Goal: Task Accomplishment & Management: Manage account settings

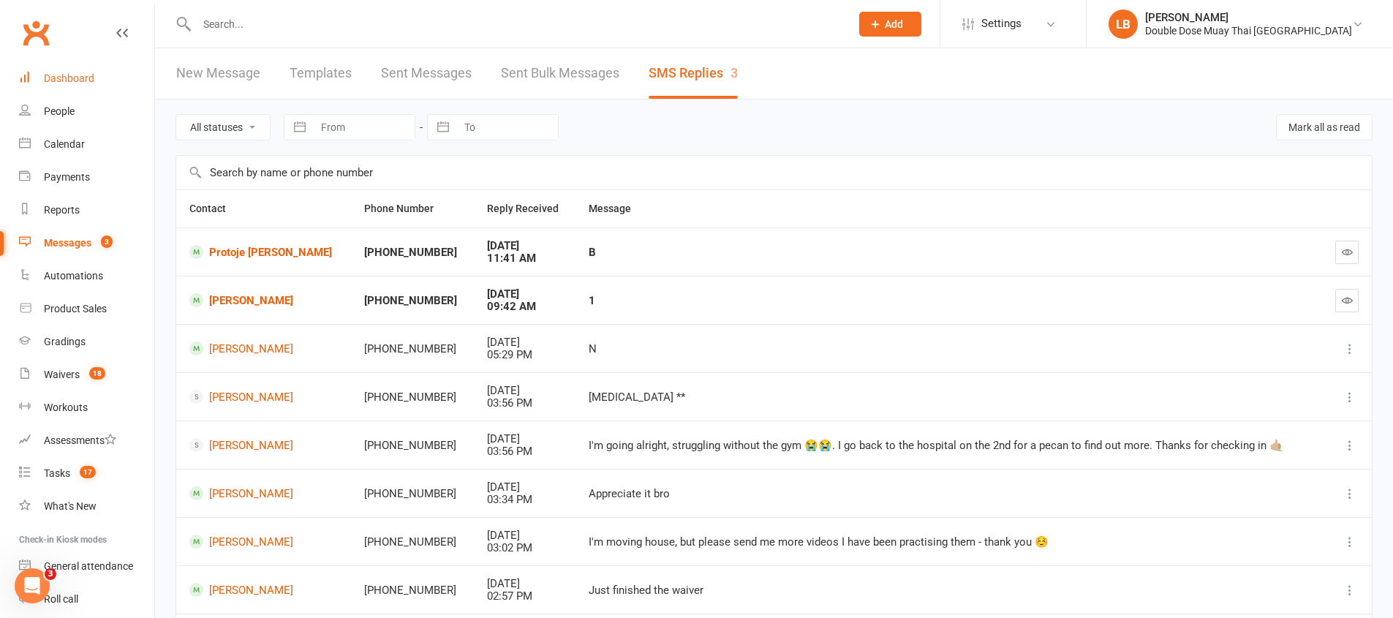
click at [81, 80] on div "Dashboard" at bounding box center [69, 78] width 50 height 12
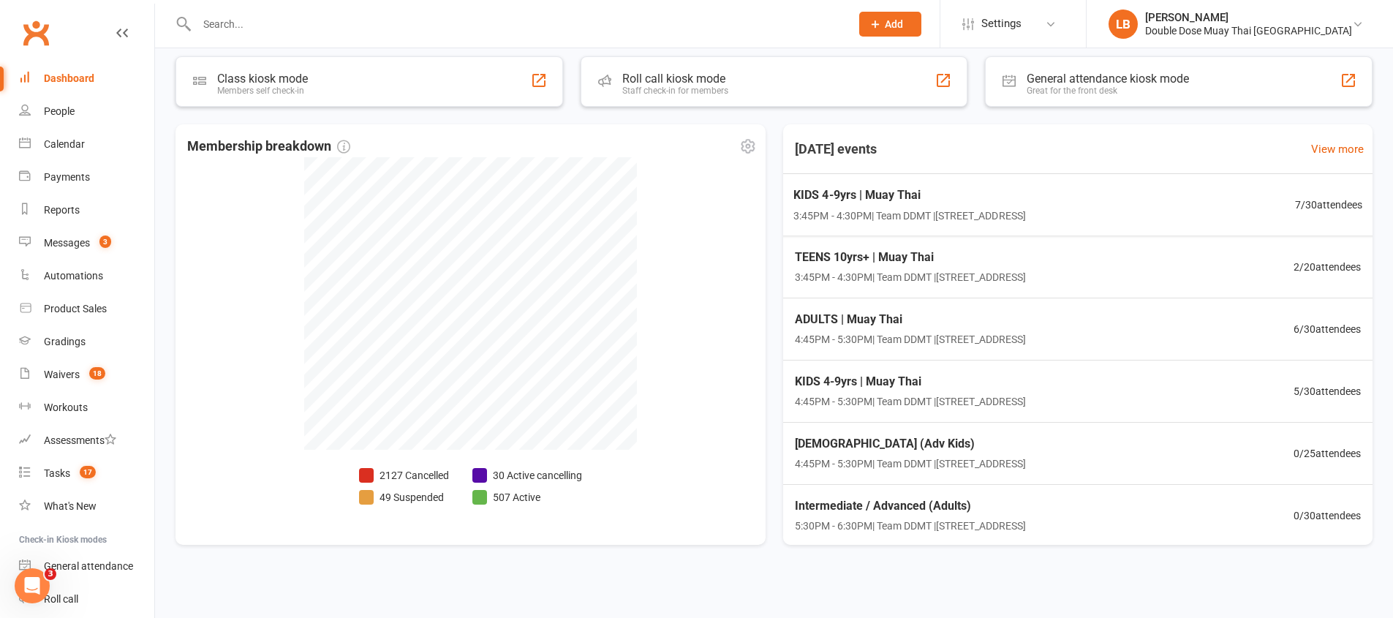
scroll to position [268, 0]
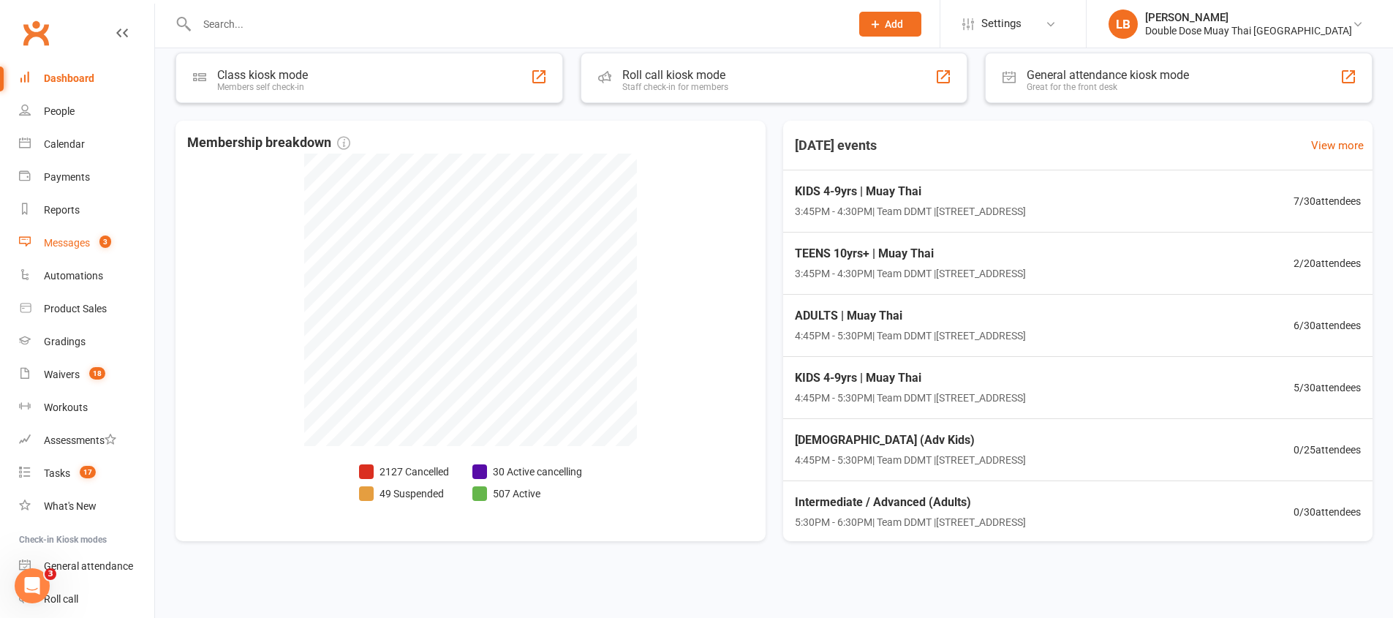
click at [123, 241] on link "Messages 3" at bounding box center [86, 243] width 135 height 33
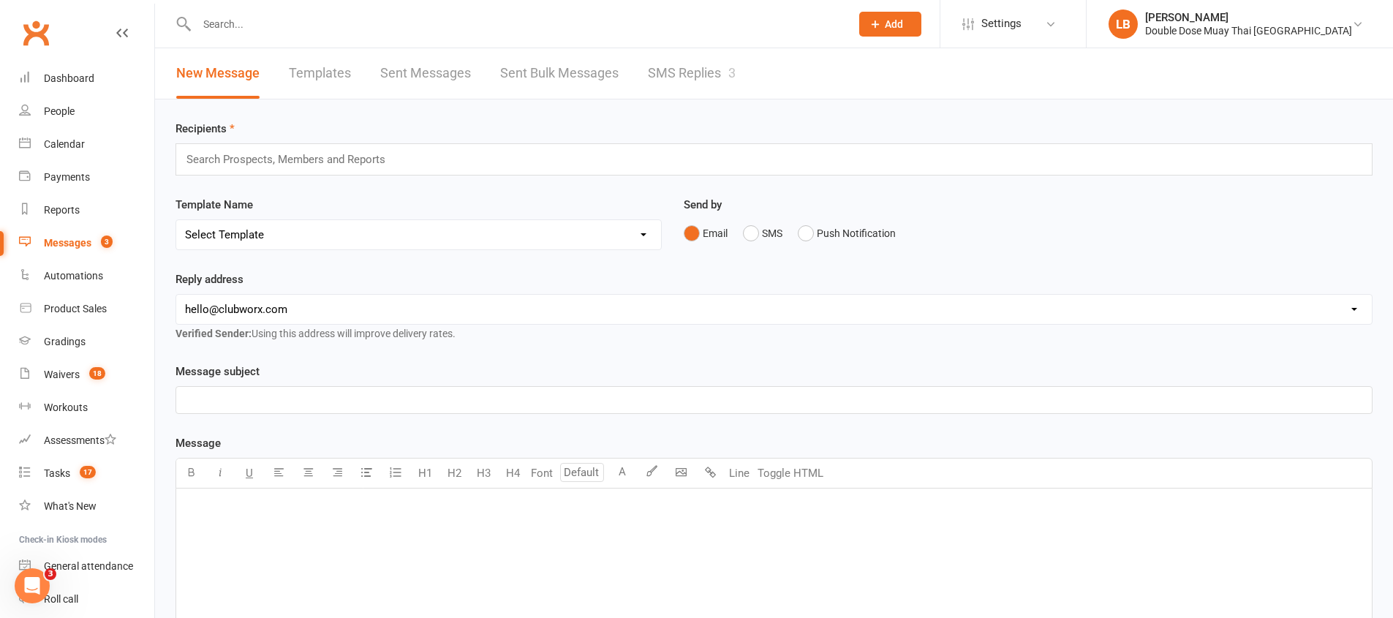
click at [708, 67] on link "SMS Replies 3" at bounding box center [692, 73] width 88 height 50
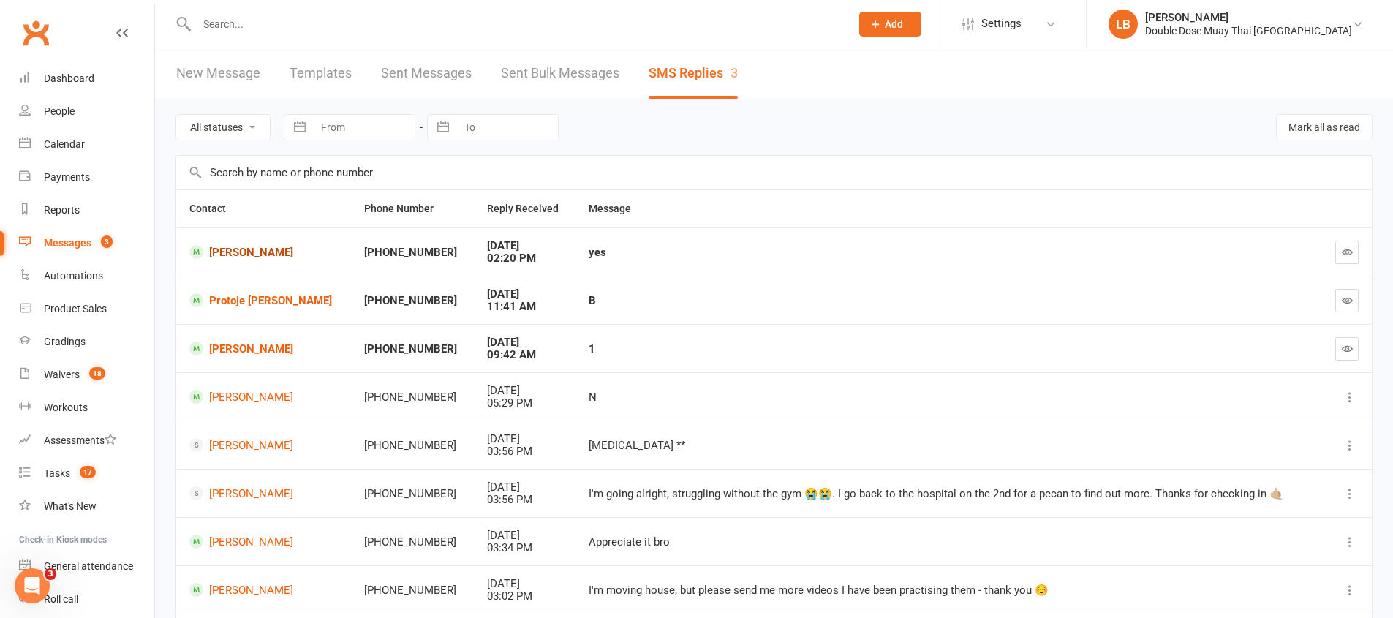
click at [258, 257] on link "[PERSON_NAME]" at bounding box center [263, 252] width 148 height 14
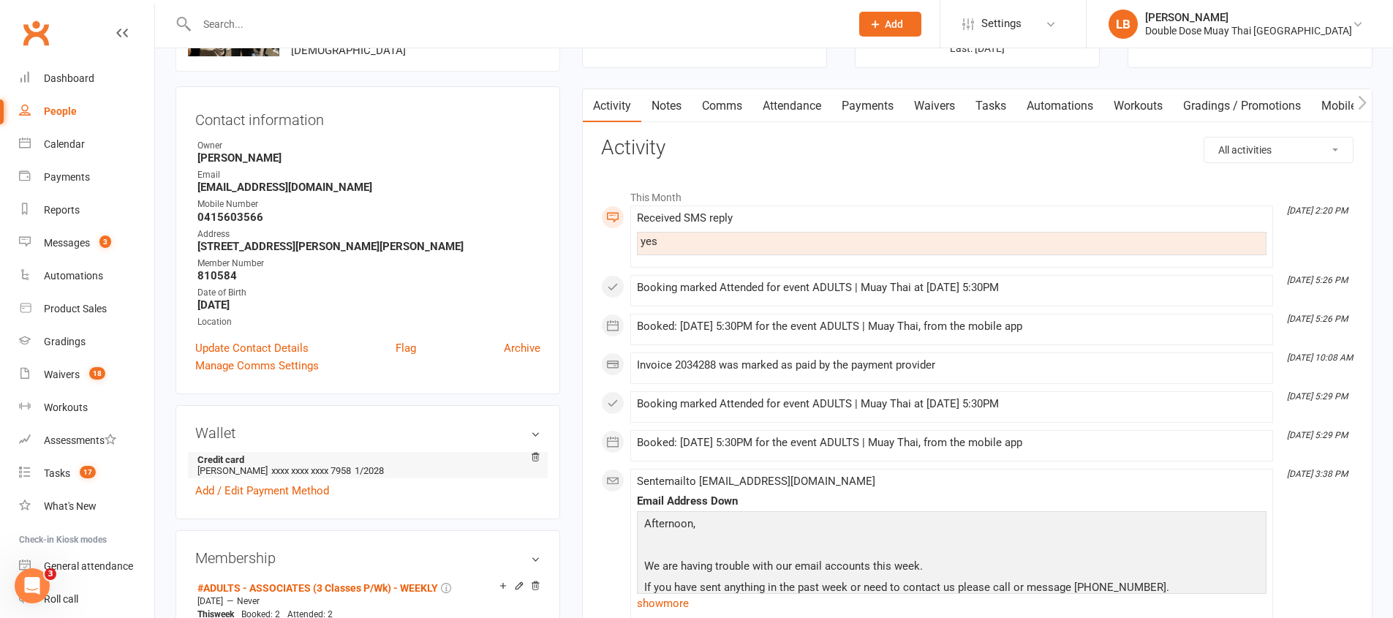
scroll to position [282, 0]
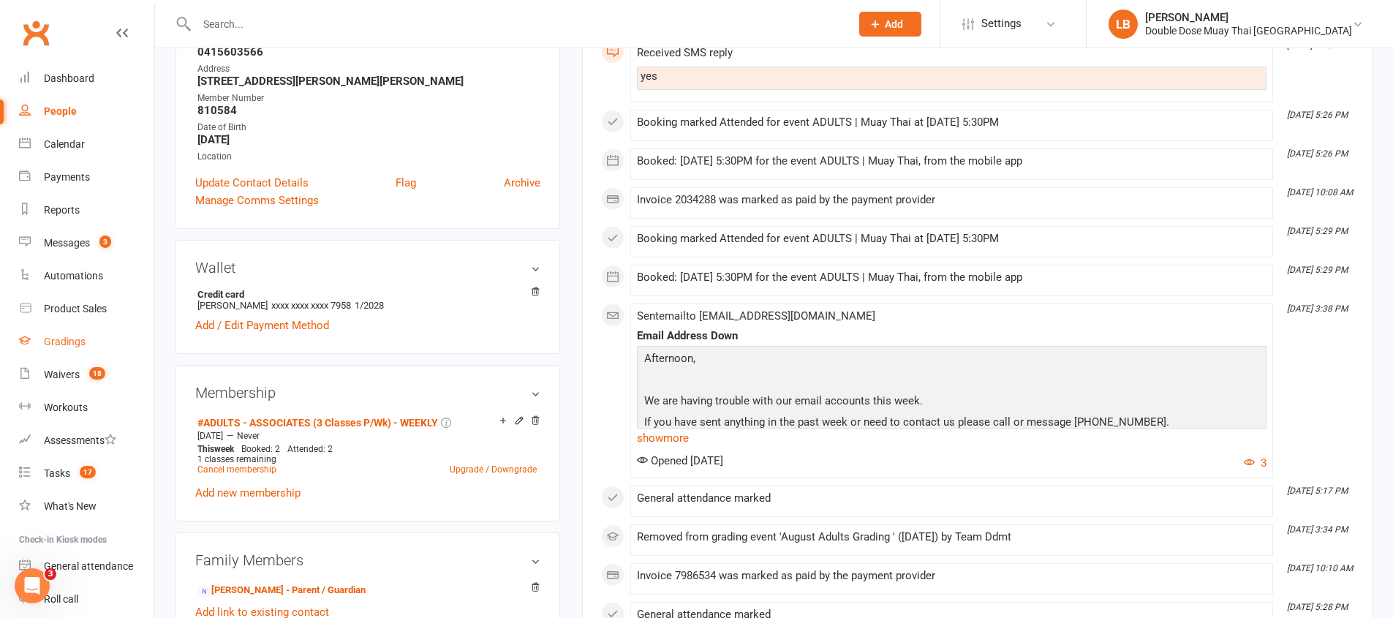
click at [60, 336] on div "Gradings" at bounding box center [65, 342] width 42 height 12
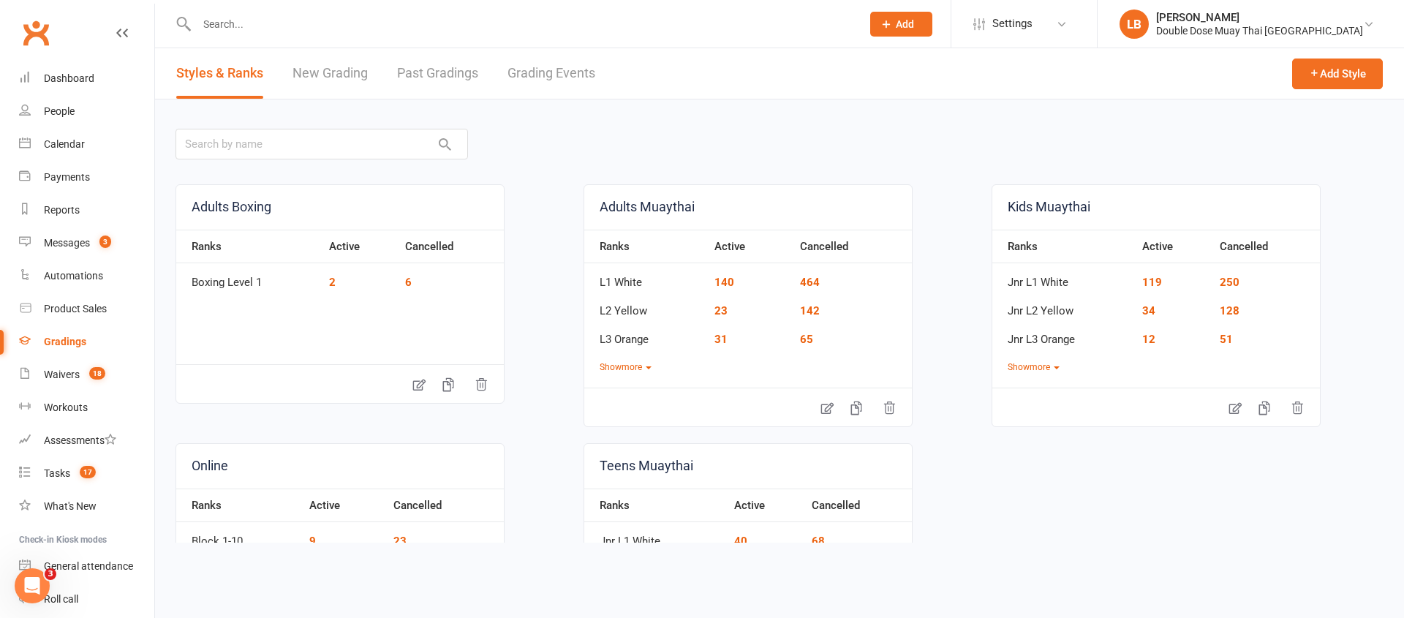
click at [539, 61] on link "Grading Events" at bounding box center [551, 73] width 88 height 50
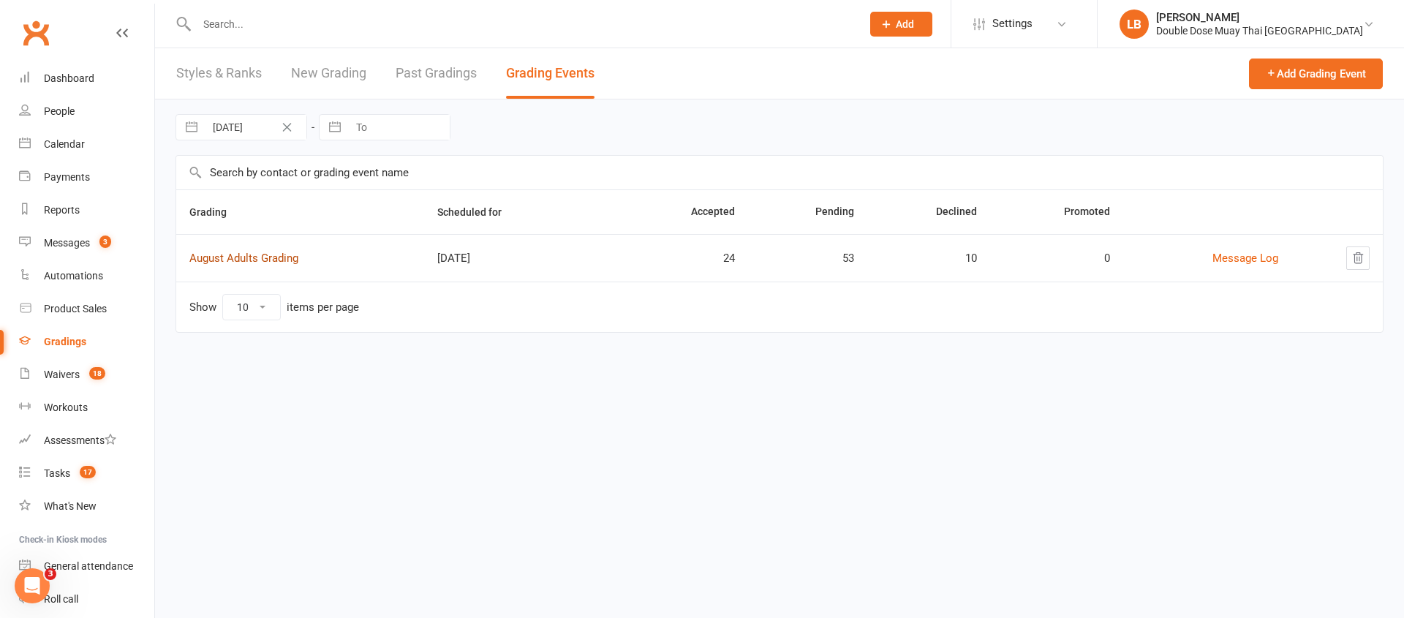
click at [271, 252] on link "August Adults Grading" at bounding box center [243, 258] width 109 height 13
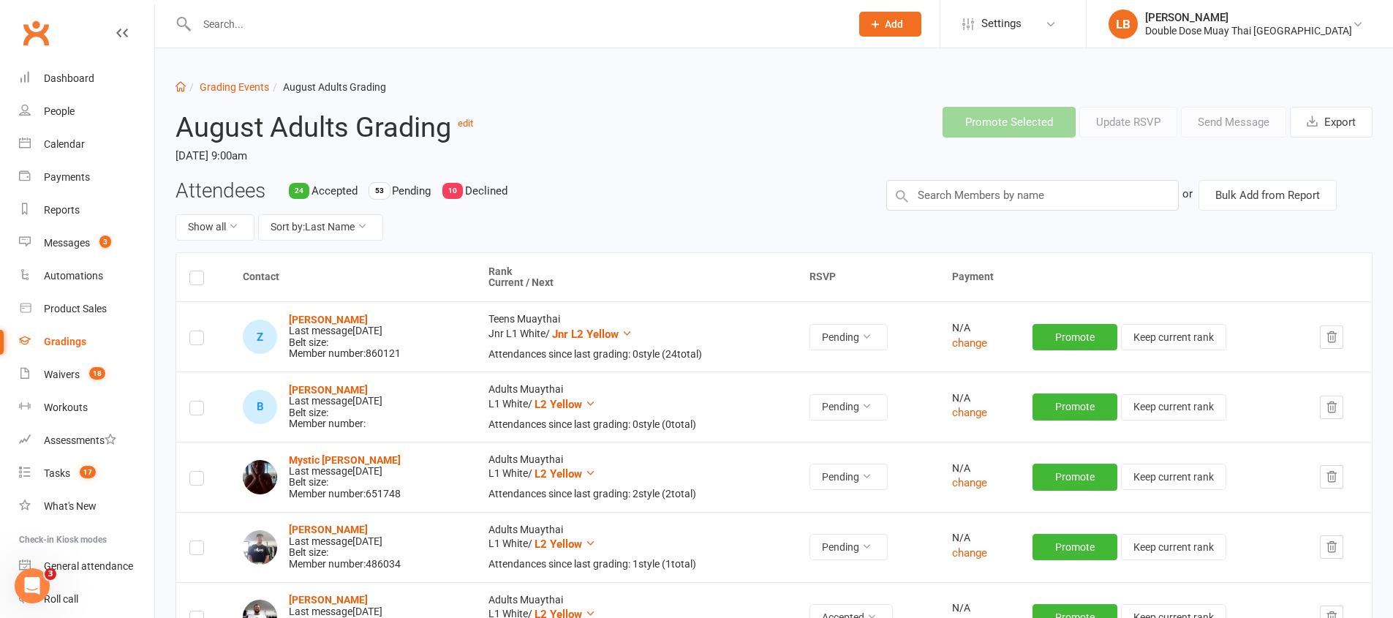
click at [309, 240] on div "Attendees 24 Accepted 53 Pending 10 Declined Show all Sort by: Last Name" at bounding box center [520, 216] width 711 height 72
click at [310, 227] on button "Sort by: Last Name" at bounding box center [320, 227] width 125 height 26
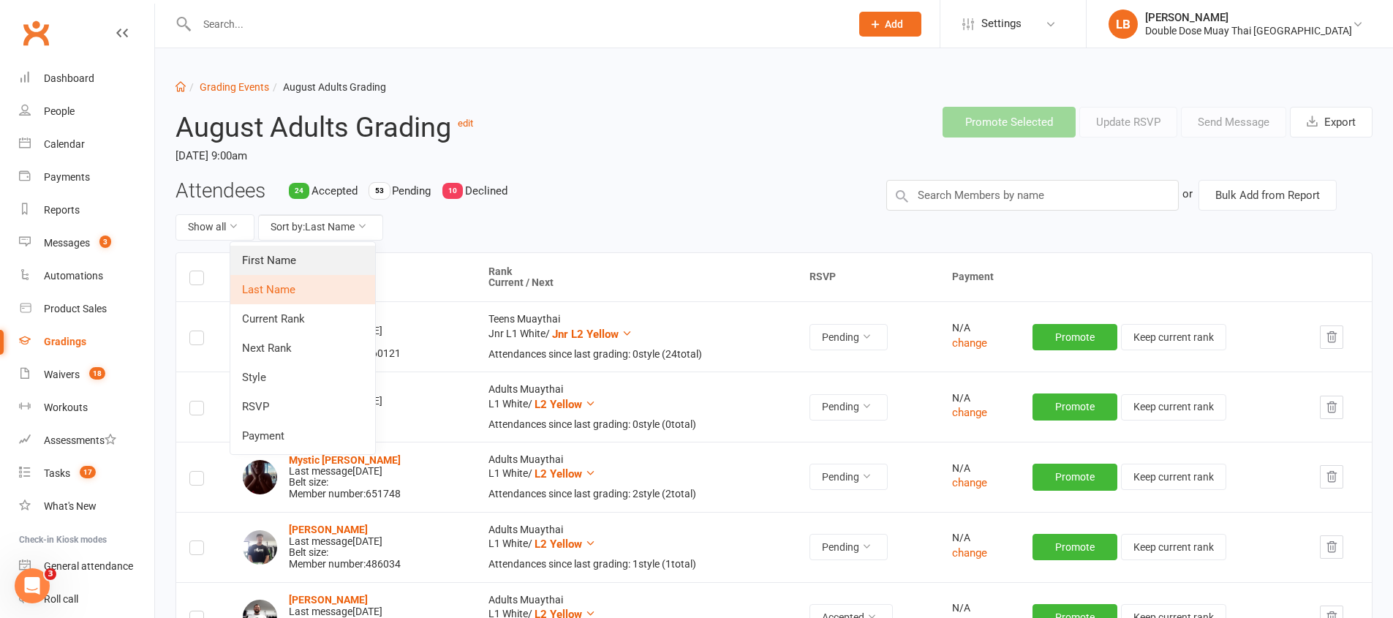
click at [315, 247] on link "First Name" at bounding box center [302, 260] width 145 height 29
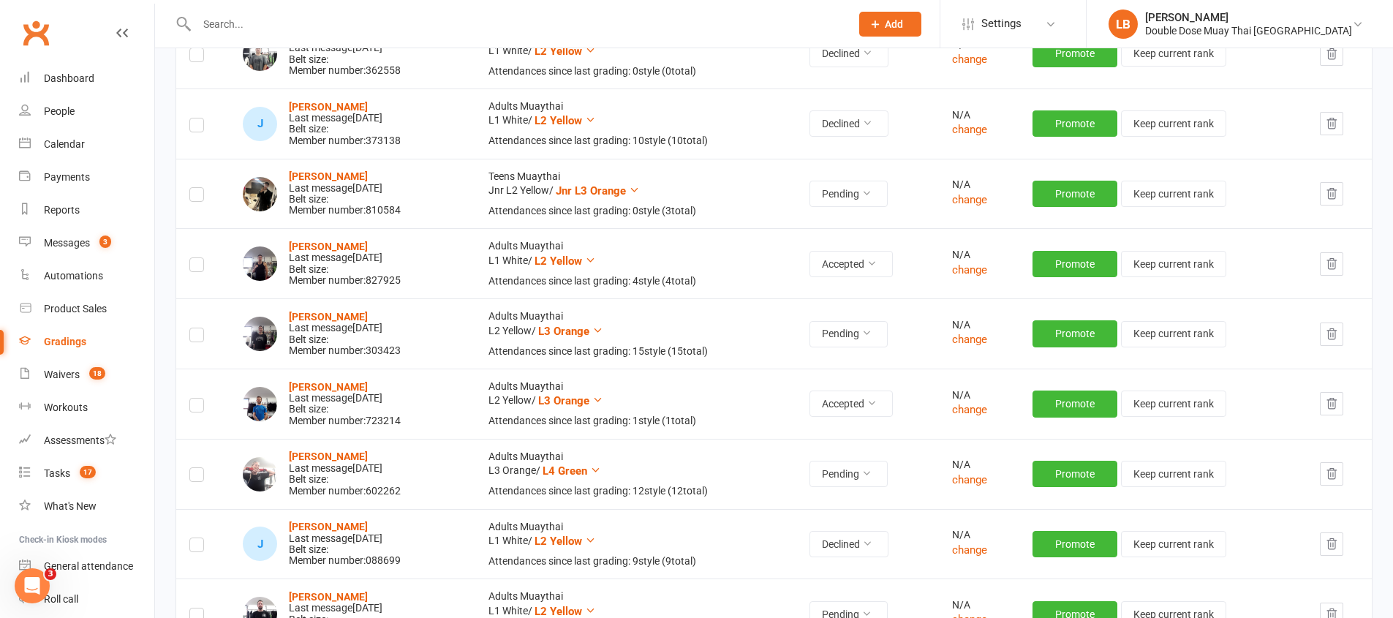
scroll to position [2942, 0]
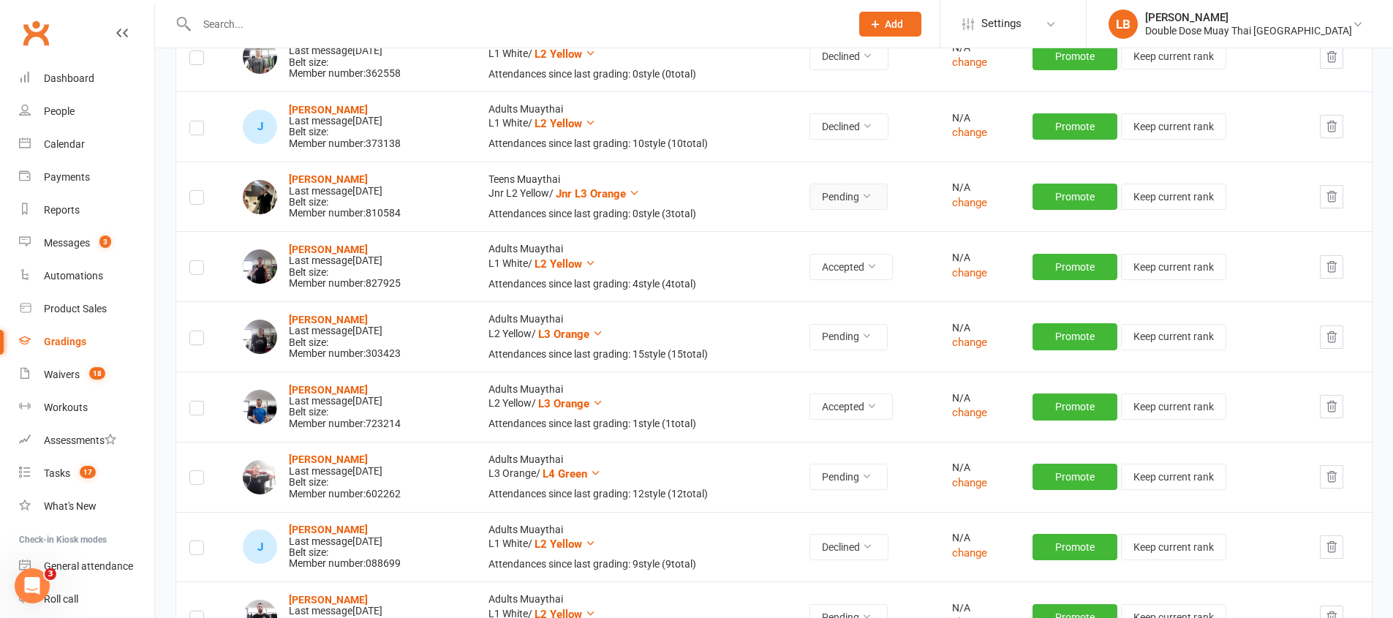
click at [860, 203] on button "Pending" at bounding box center [848, 197] width 78 height 26
click at [788, 231] on link "Accepted" at bounding box center [812, 229] width 145 height 29
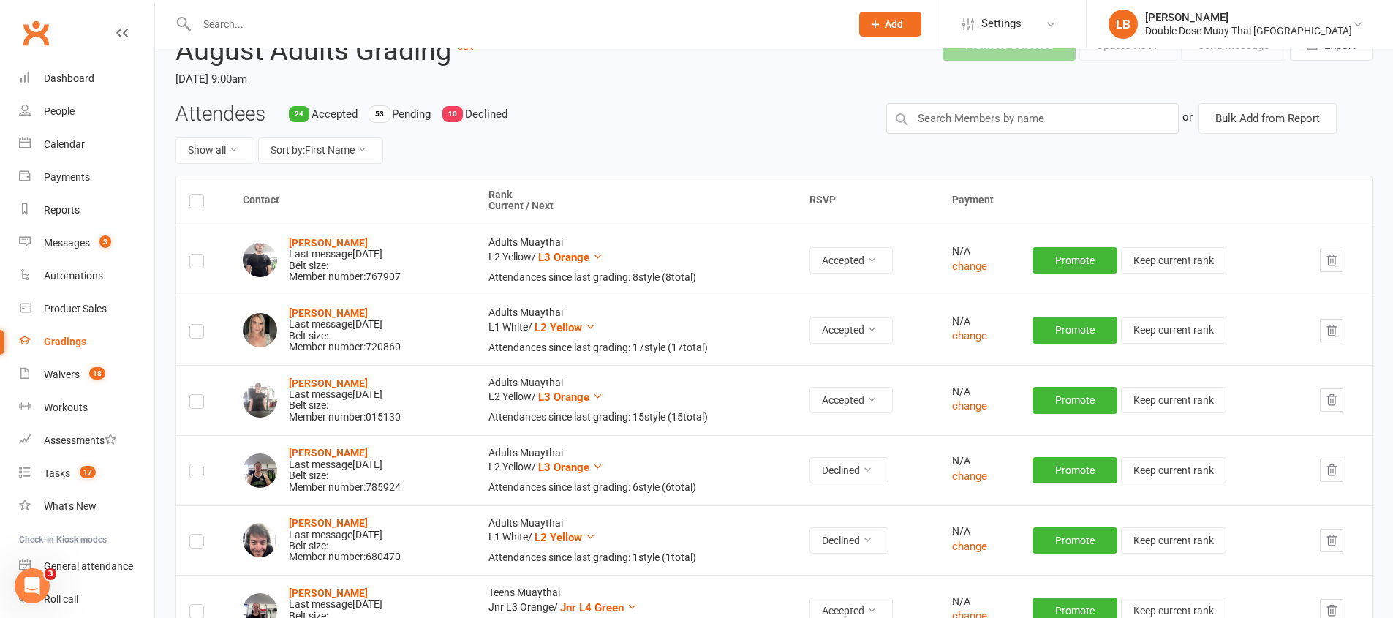
scroll to position [0, 0]
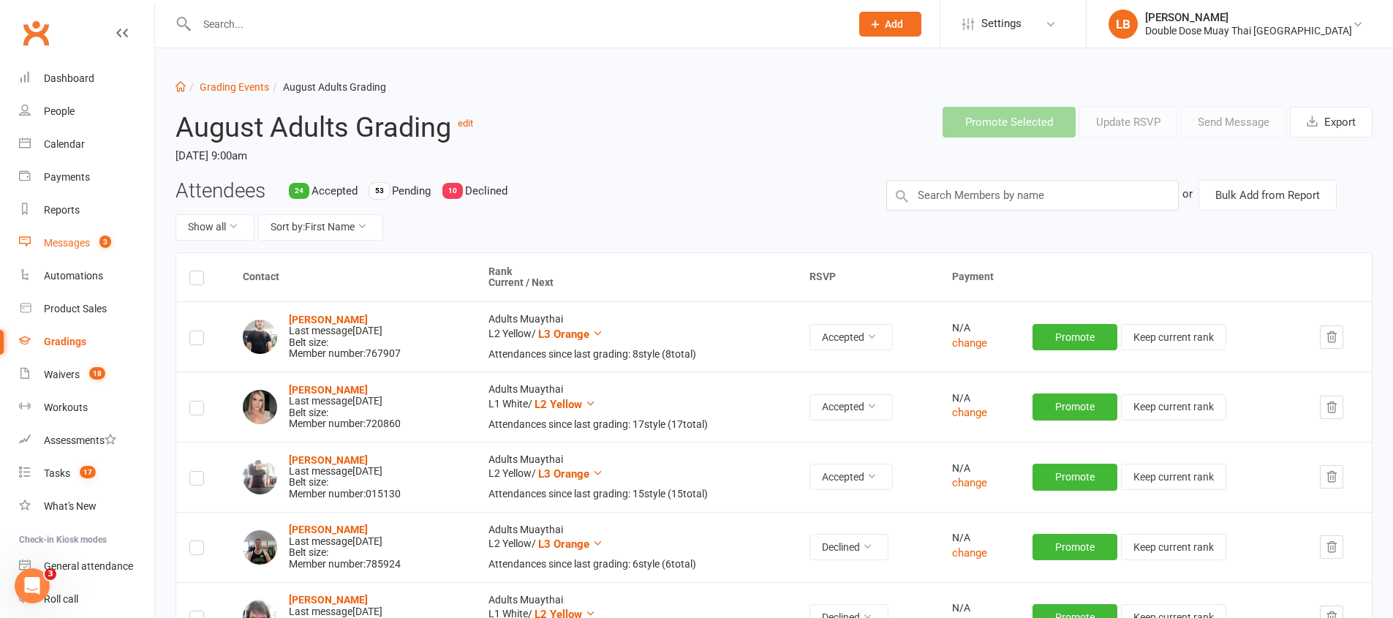
click at [58, 227] on link "Messages 3" at bounding box center [86, 243] width 135 height 33
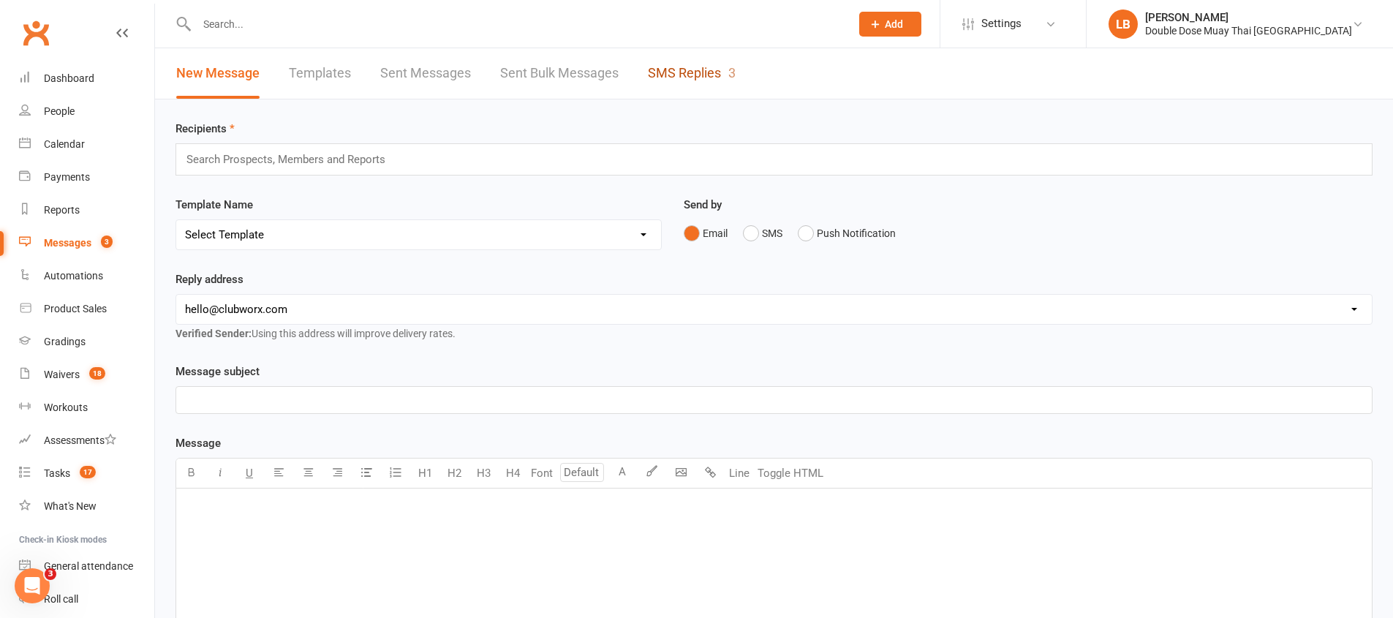
click at [666, 72] on link "SMS Replies 3" at bounding box center [692, 73] width 88 height 50
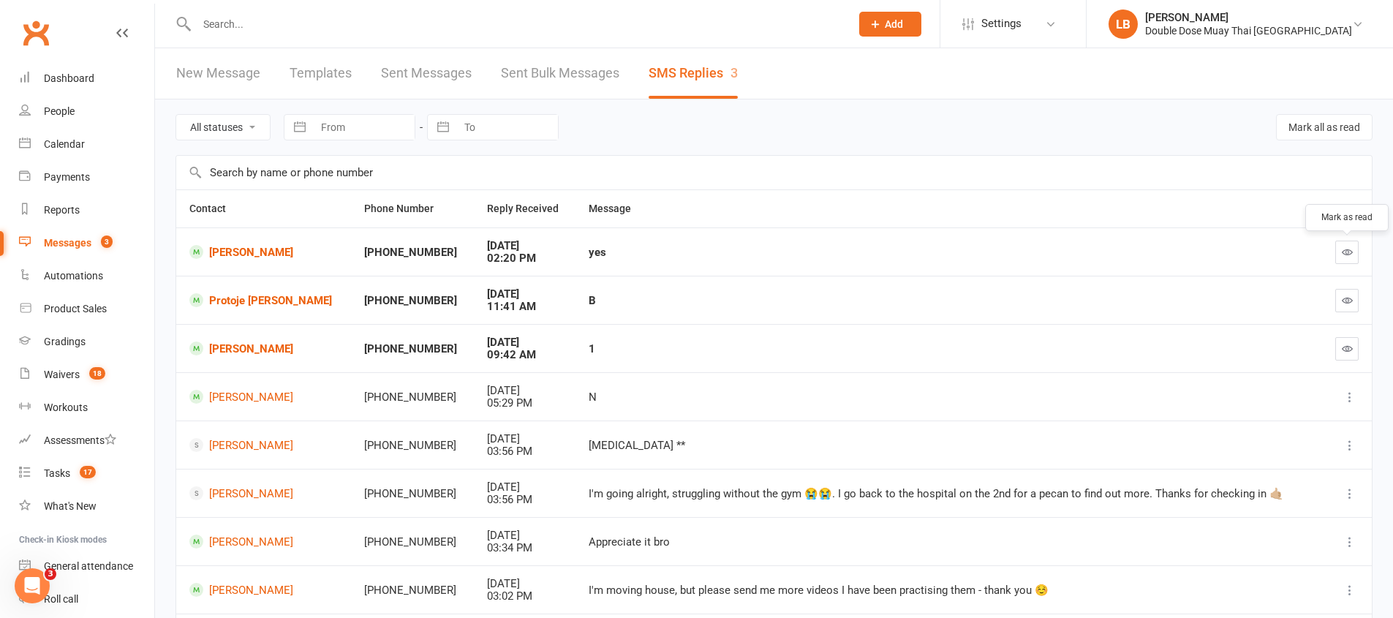
click at [1354, 259] on button "button" at bounding box center [1346, 252] width 23 height 23
click at [88, 77] on div "Dashboard" at bounding box center [69, 78] width 50 height 12
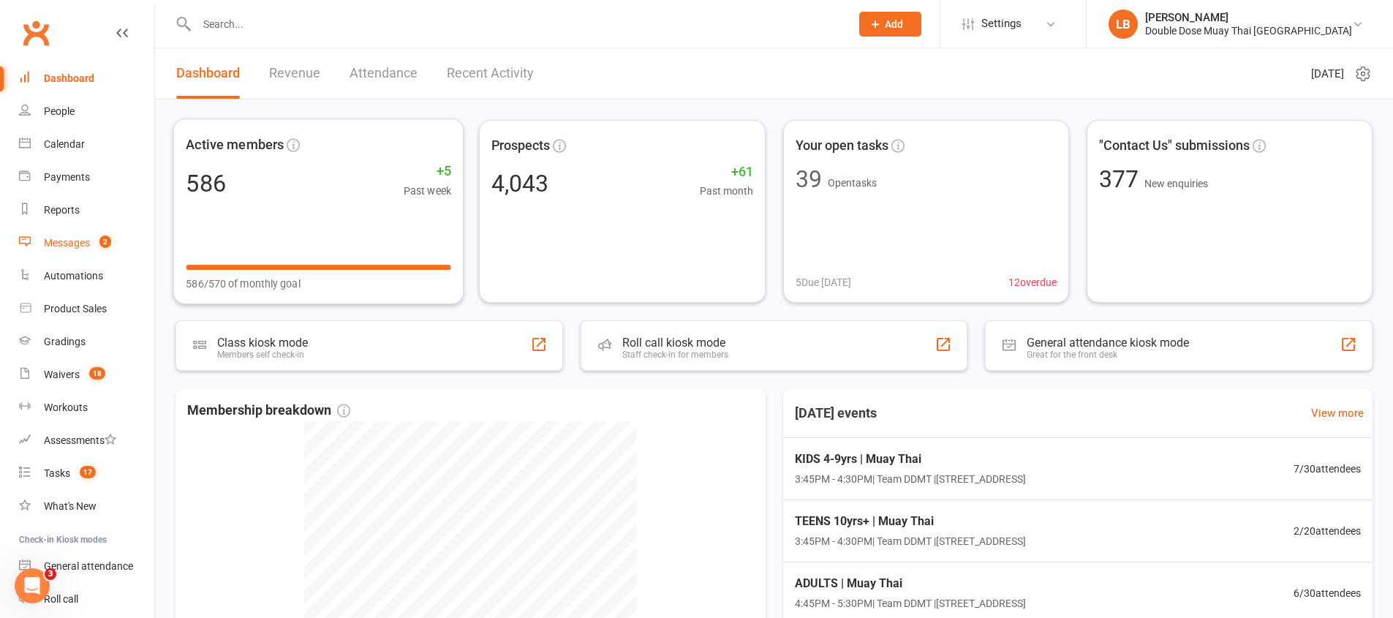
click at [110, 243] on span "2" at bounding box center [105, 241] width 12 height 12
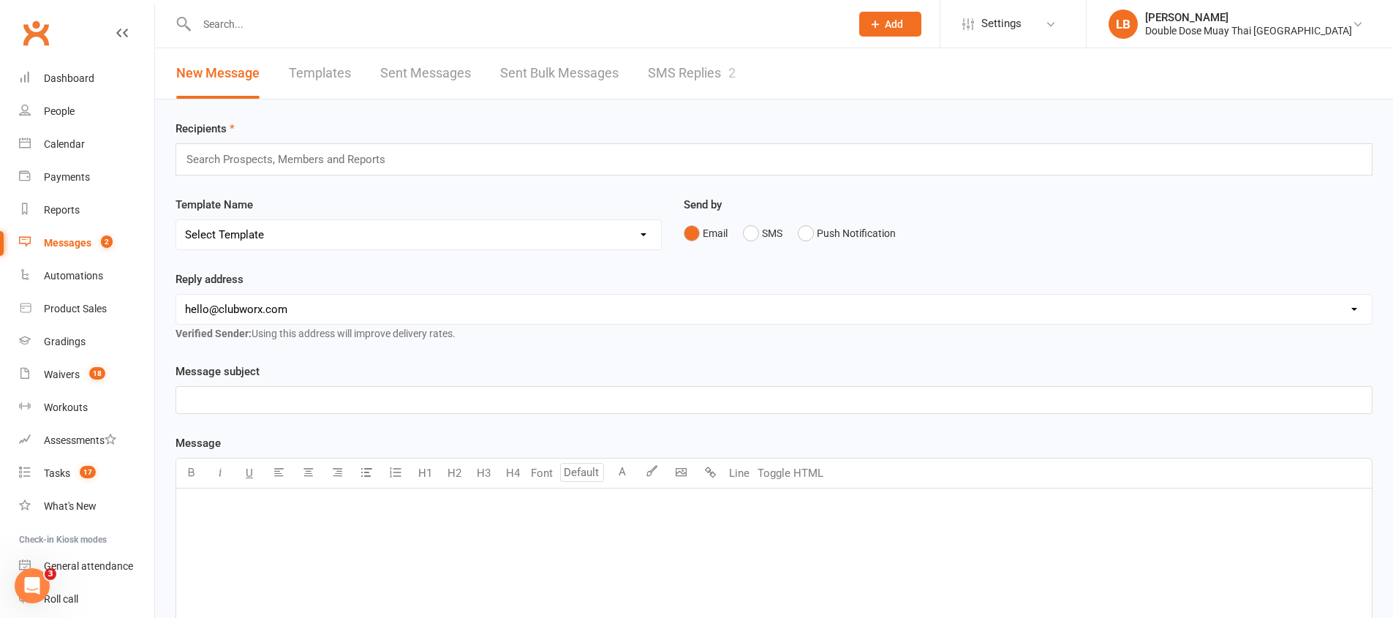
click at [681, 72] on link "SMS Replies 2" at bounding box center [692, 73] width 88 height 50
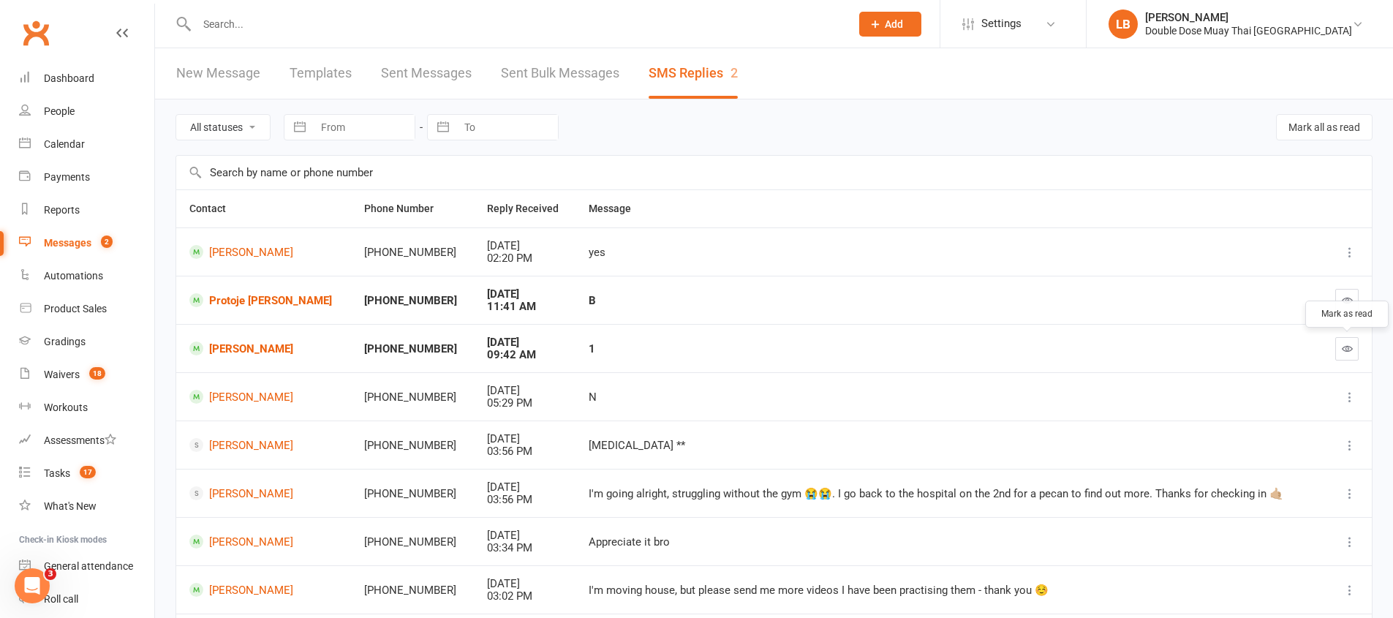
click at [1335, 347] on button "button" at bounding box center [1346, 348] width 23 height 23
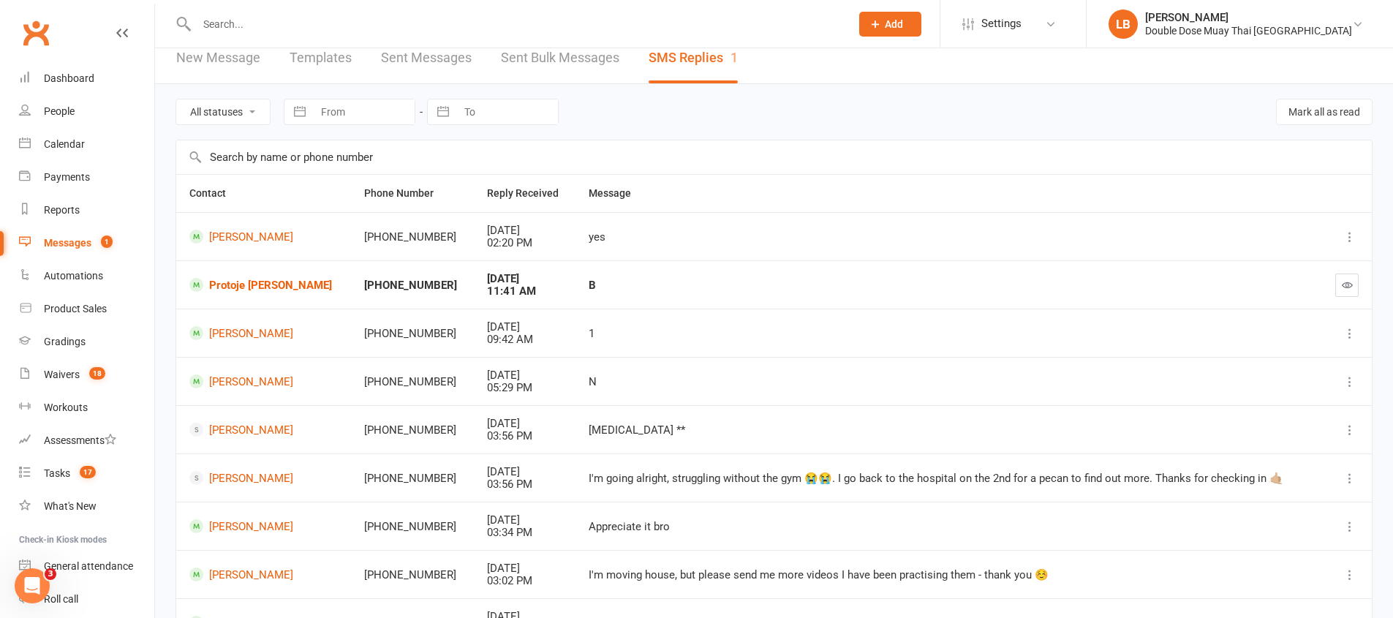
scroll to position [28, 0]
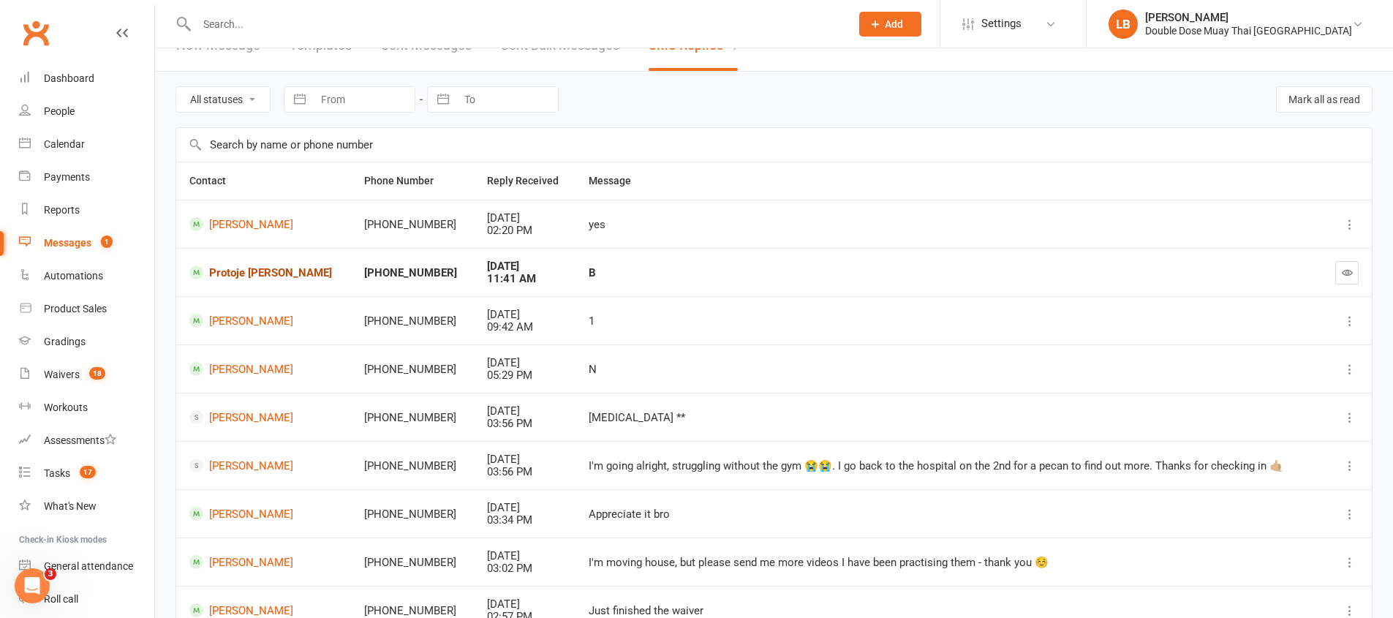
click at [229, 267] on link "Protoje [PERSON_NAME]" at bounding box center [263, 272] width 148 height 14
click at [0, 0] on div "Loading" at bounding box center [0, 0] width 0 height 0
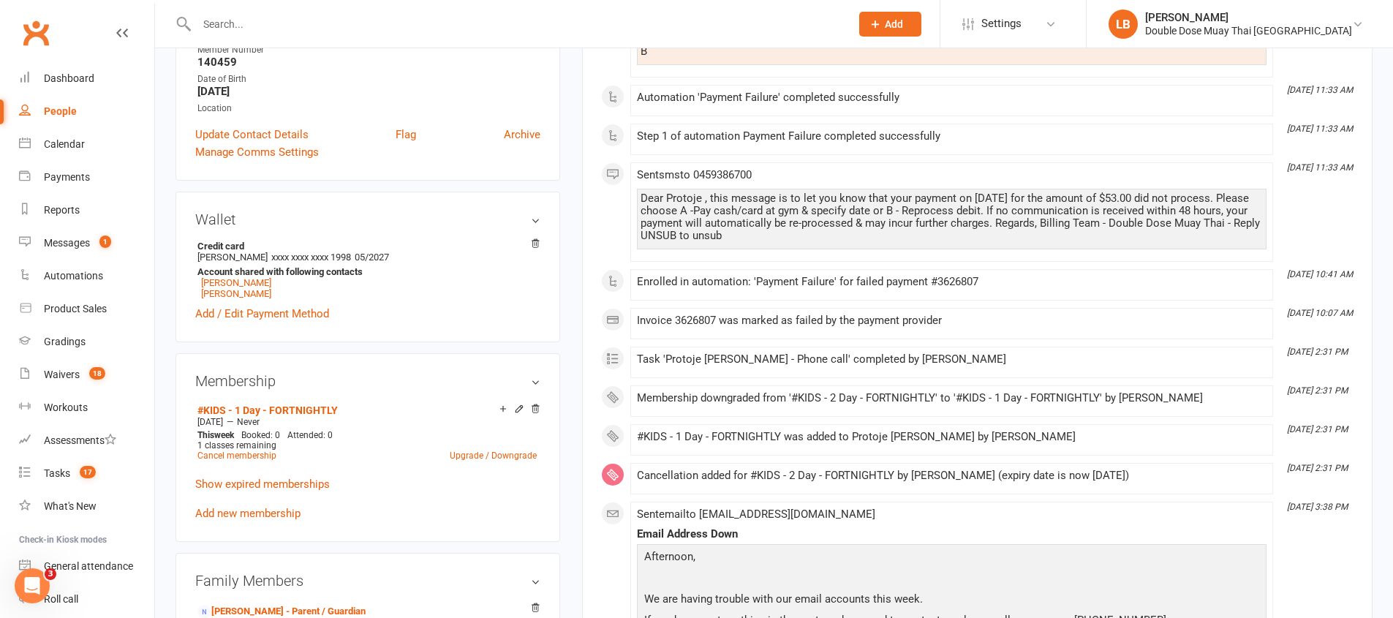
scroll to position [86, 0]
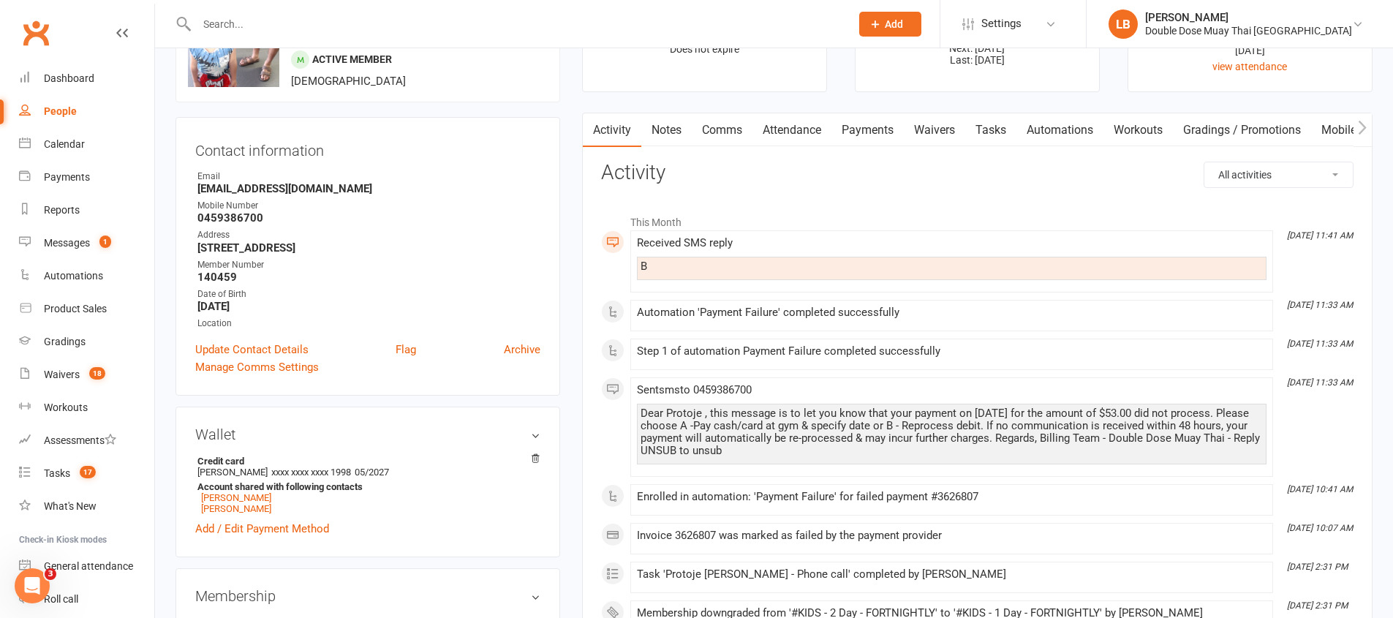
click at [889, 128] on link "Payments" at bounding box center [867, 130] width 72 height 34
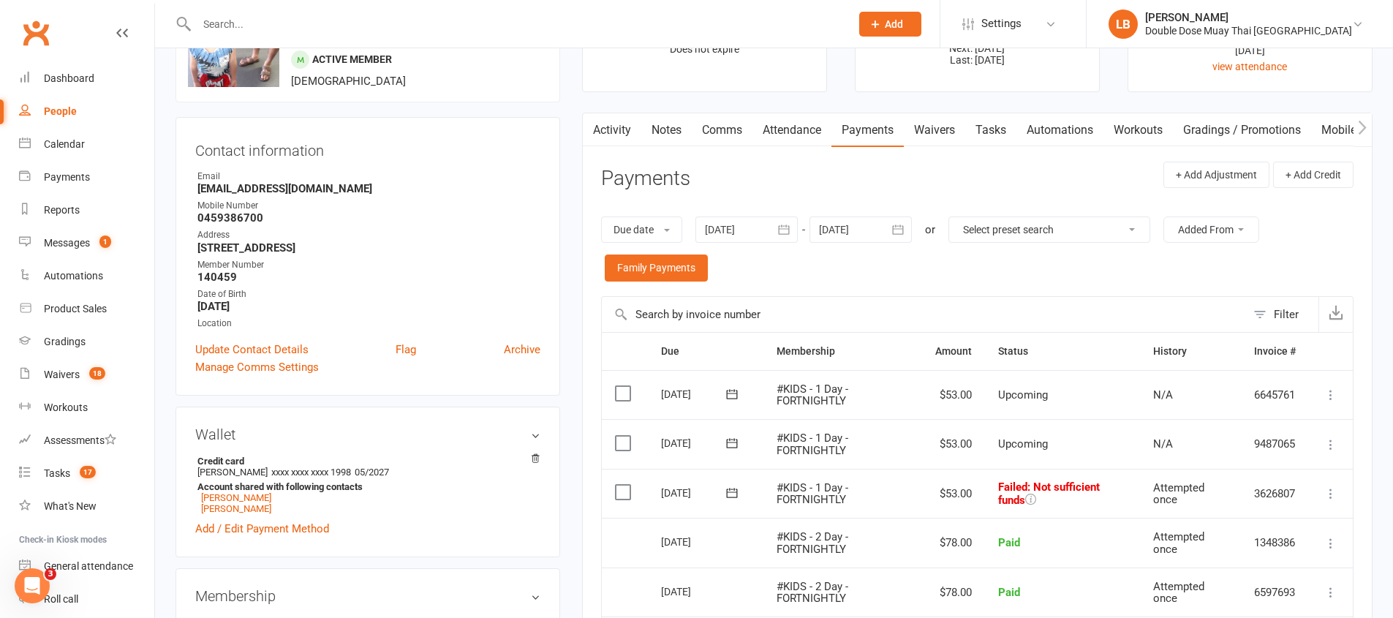
click at [739, 491] on icon at bounding box center [732, 493] width 15 height 15
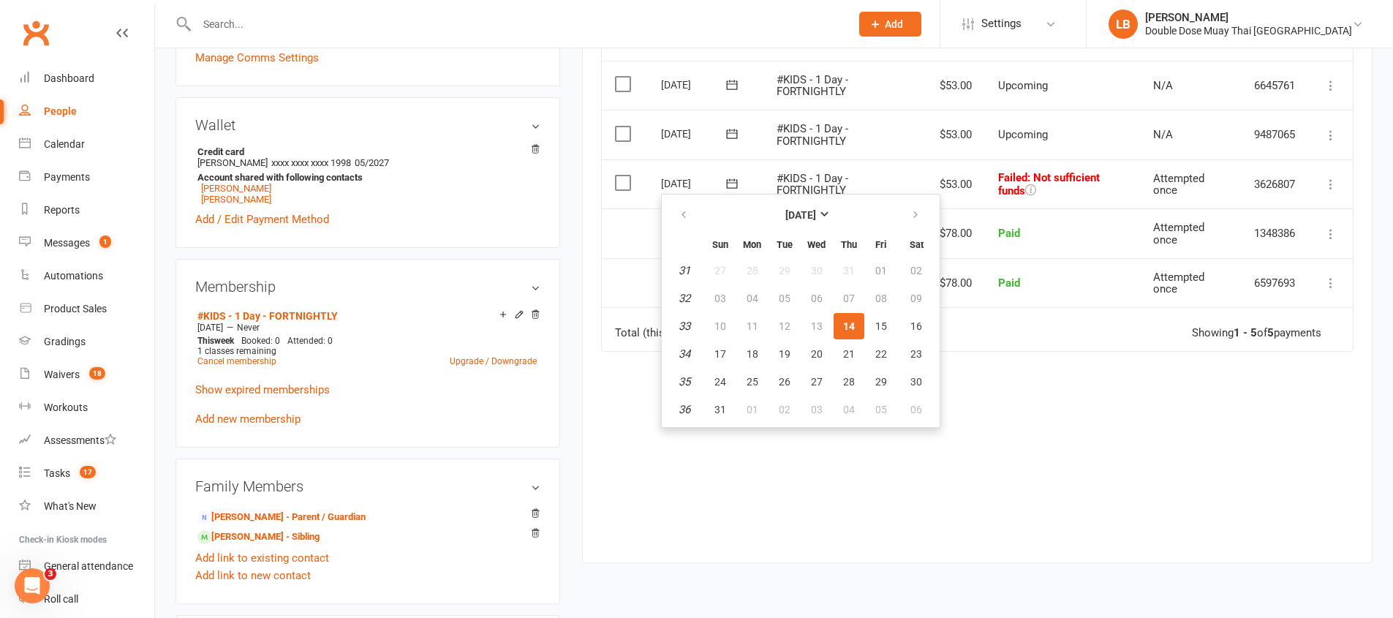
scroll to position [403, 0]
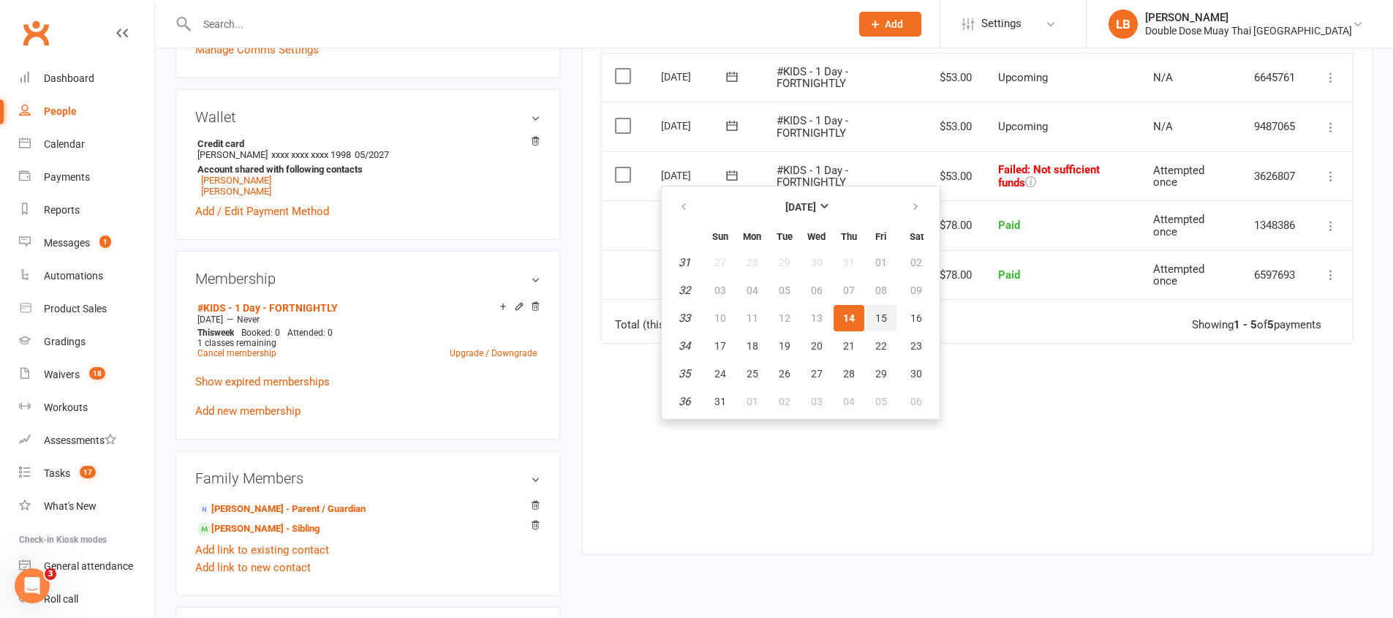
click at [888, 322] on button "15" at bounding box center [881, 318] width 31 height 26
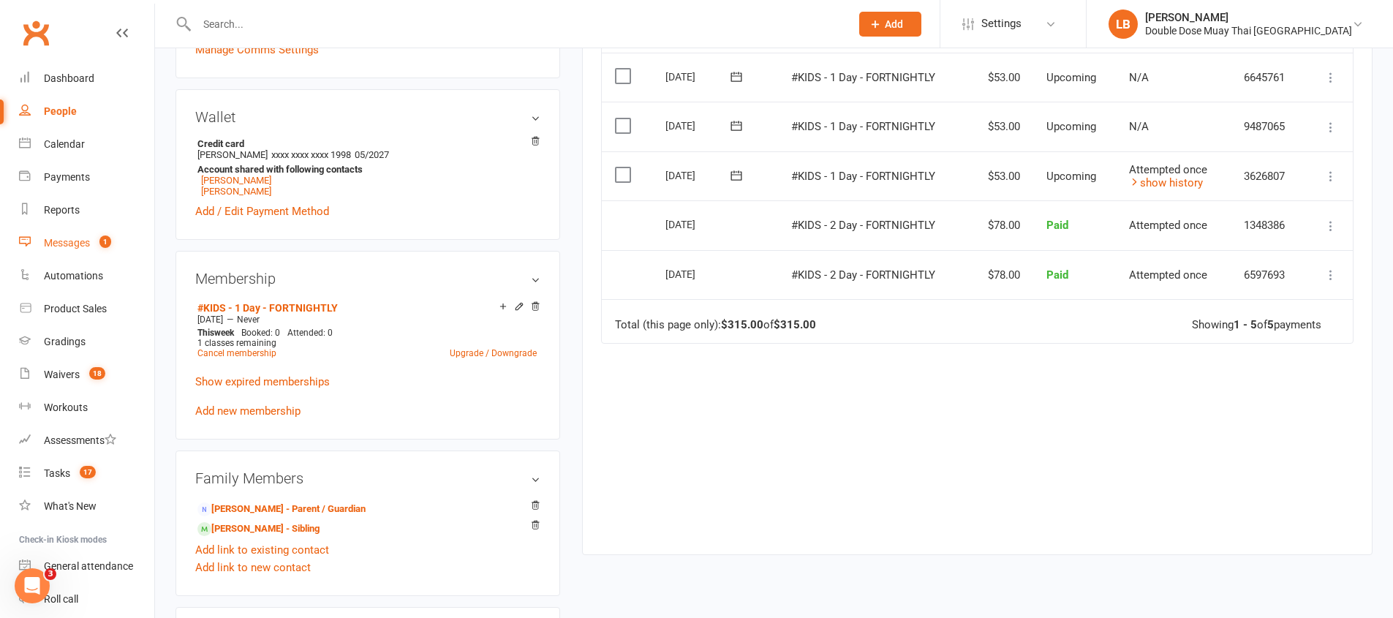
click at [53, 246] on div "Messages" at bounding box center [67, 243] width 46 height 12
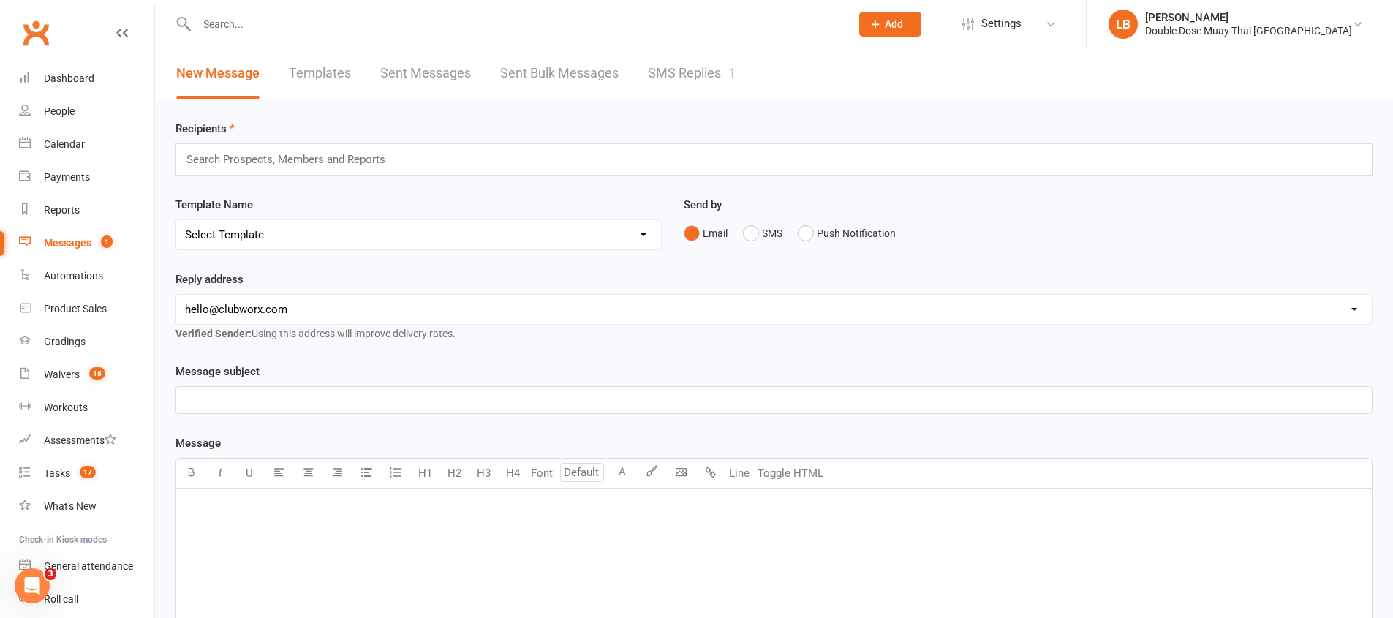
click at [643, 72] on div "New Message Templates Sent Messages Sent Bulk Messages SMS Replies 1" at bounding box center [456, 73] width 602 height 50
click at [670, 81] on link "SMS Replies 1" at bounding box center [692, 73] width 88 height 50
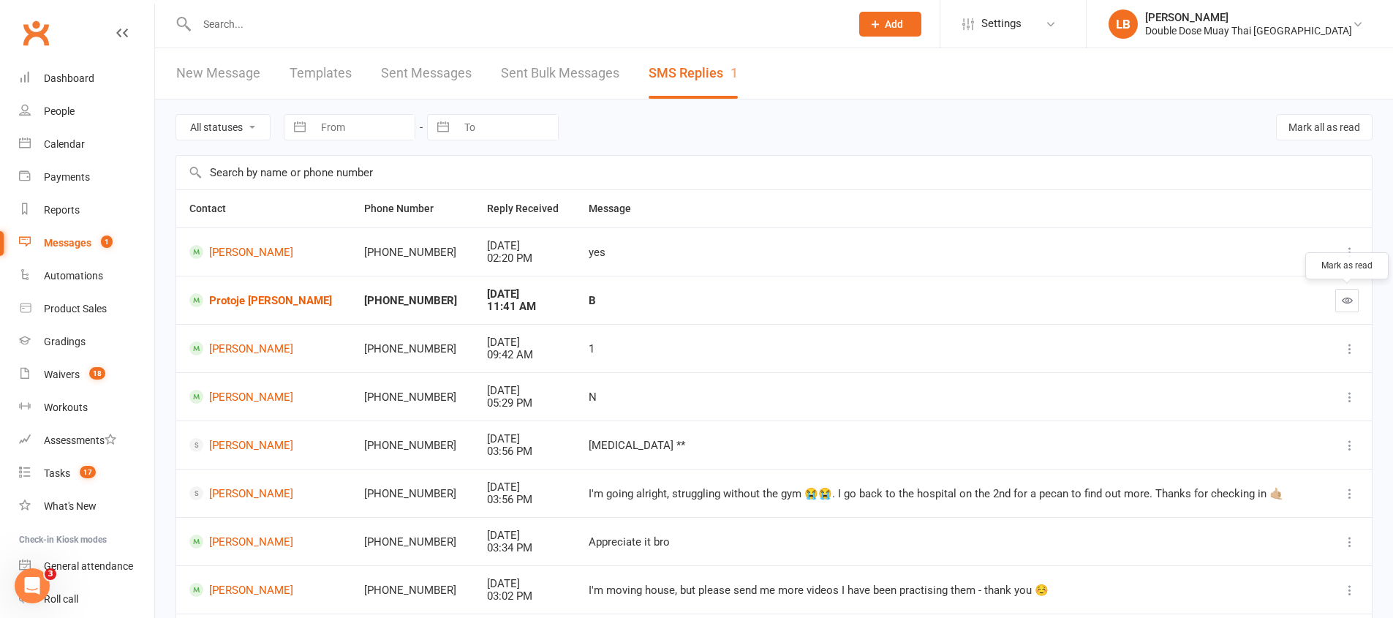
click at [1348, 293] on button "button" at bounding box center [1346, 300] width 23 height 23
click at [39, 82] on link "Dashboard" at bounding box center [86, 78] width 135 height 33
